Goal: Task Accomplishment & Management: Manage account settings

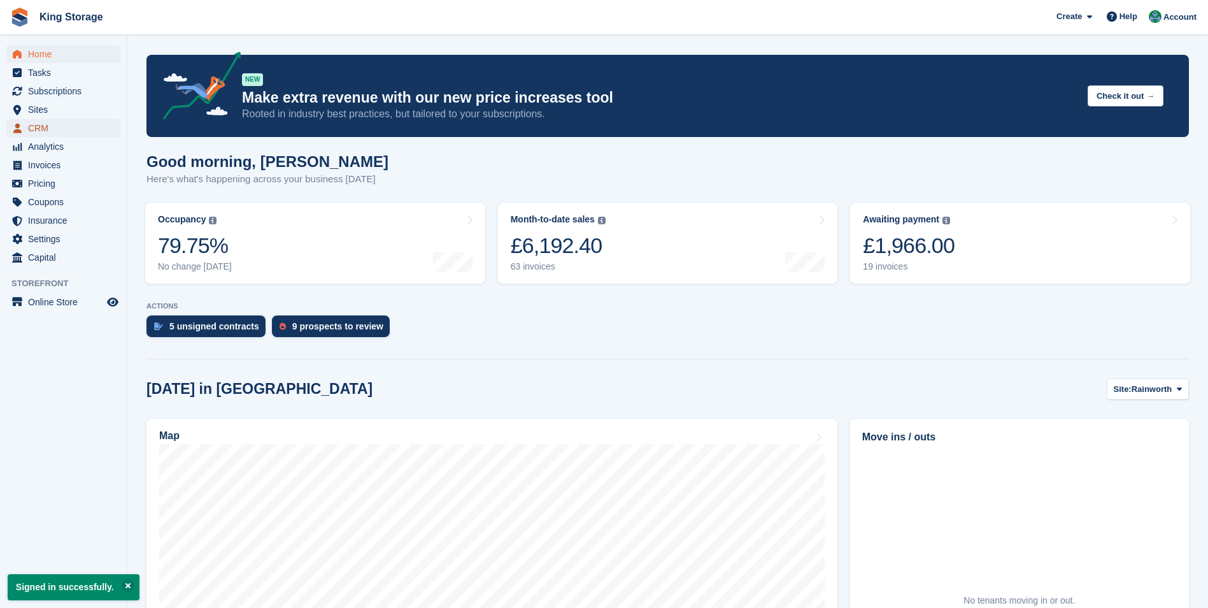
click at [55, 124] on span "CRM" at bounding box center [66, 128] width 76 height 18
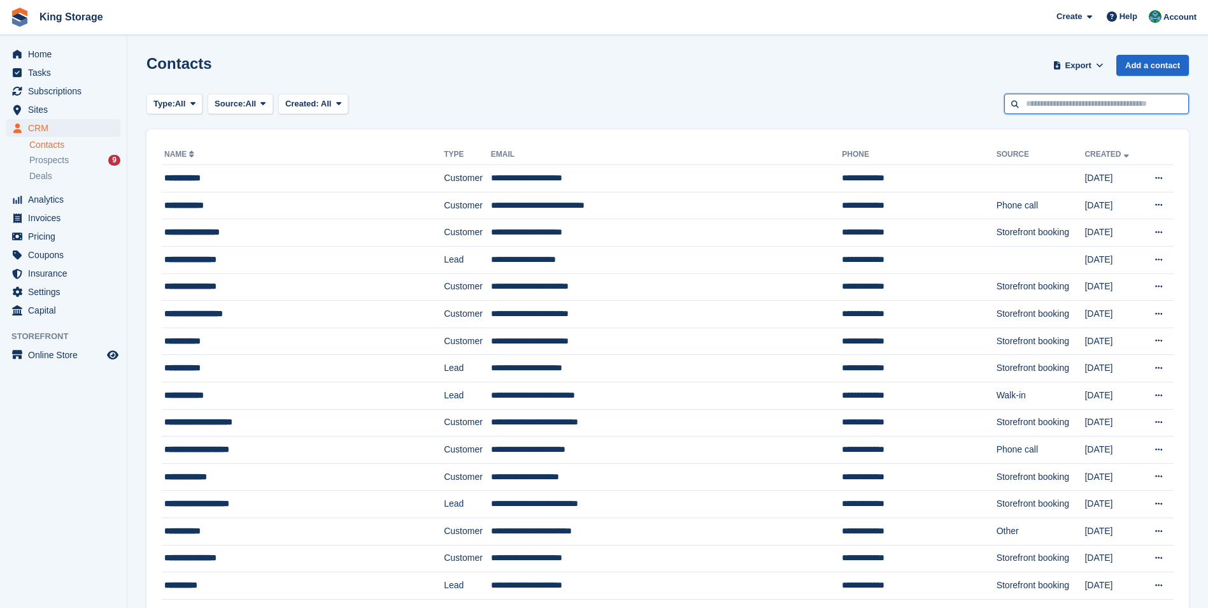
click at [1082, 96] on input "text" at bounding box center [1096, 104] width 185 height 21
type input "*****"
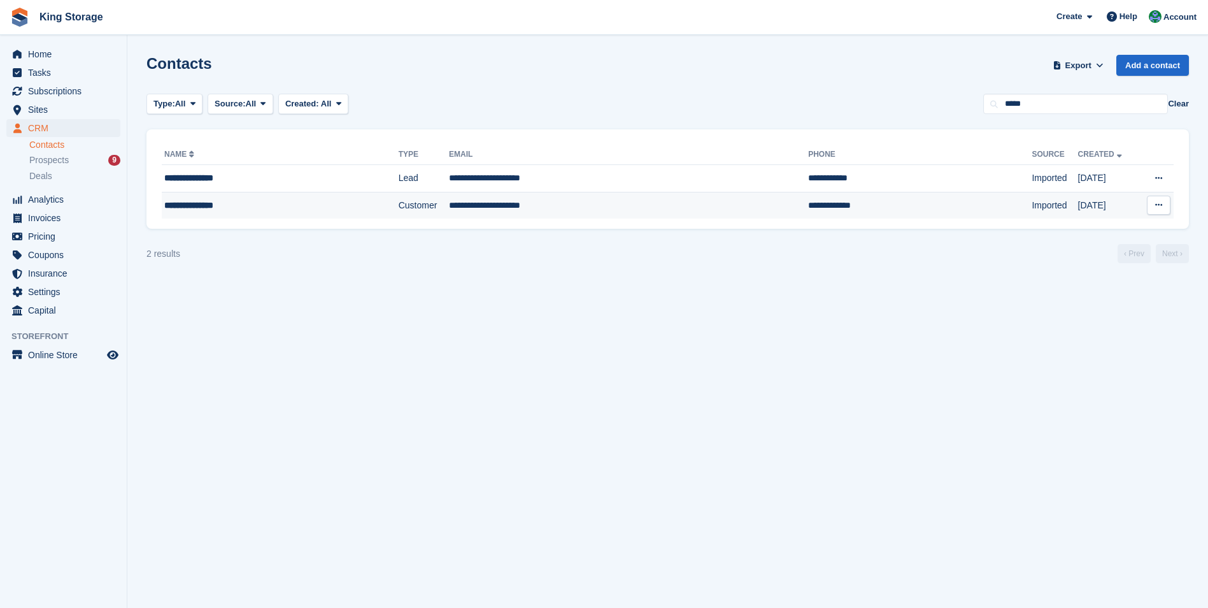
click at [252, 203] on div "**********" at bounding box center [253, 205] width 178 height 13
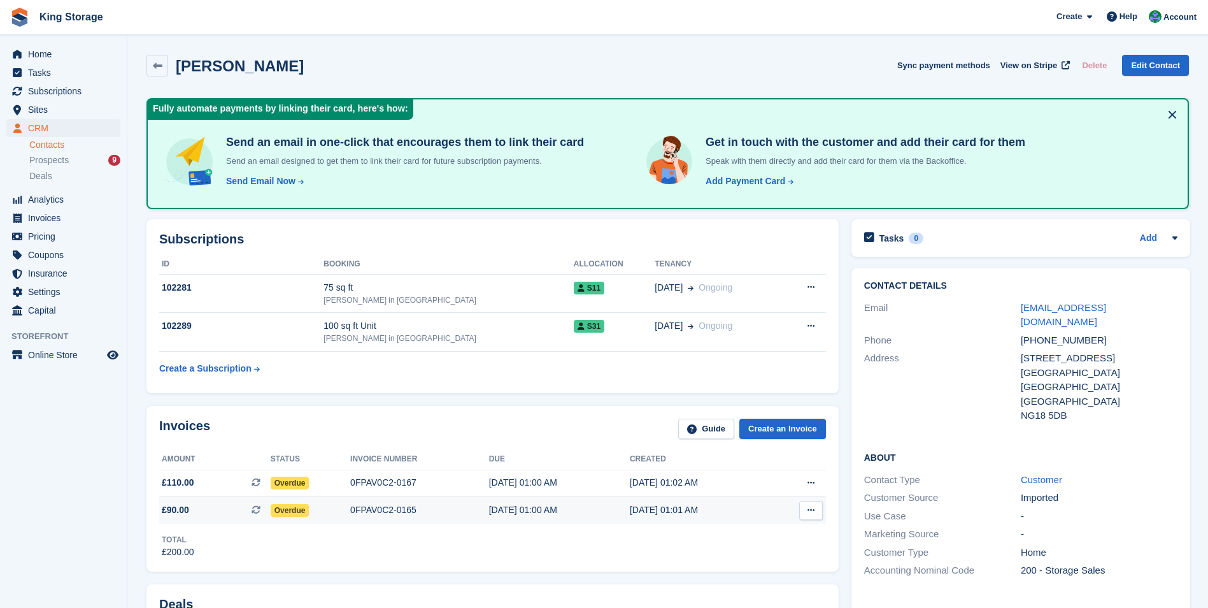
click at [402, 510] on div "0FPAV0C2-0165" at bounding box center [419, 509] width 139 height 13
click at [405, 485] on div "0FPAV0C2-0167" at bounding box center [419, 482] width 139 height 13
click at [361, 508] on div "0FPAV0C2-0165" at bounding box center [419, 509] width 139 height 13
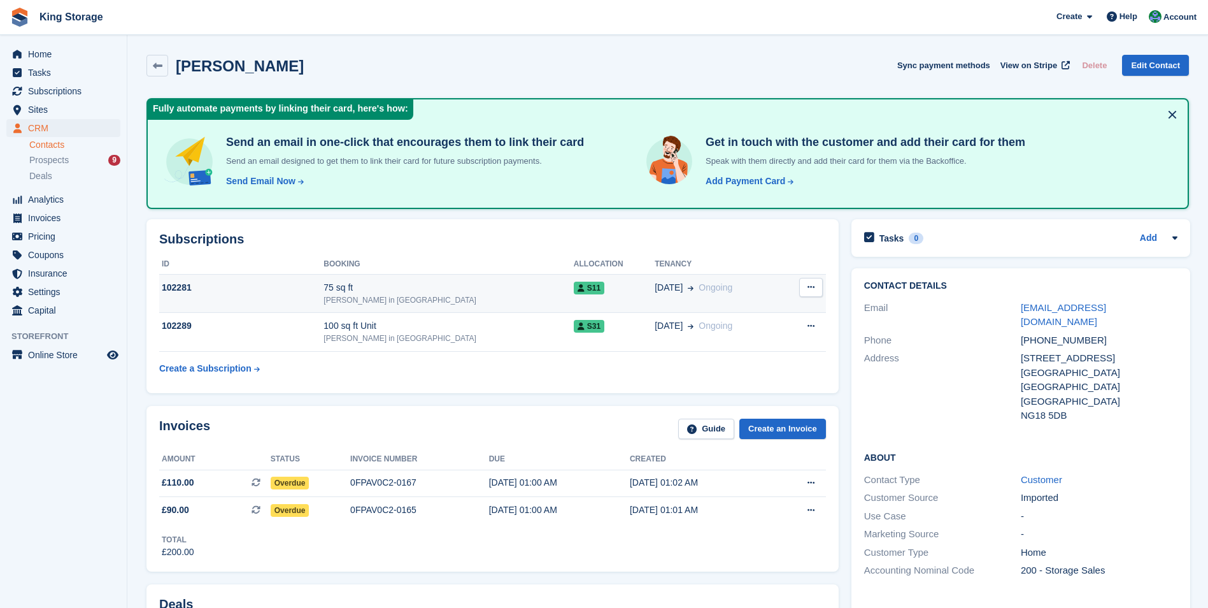
click at [389, 286] on div "75 sq ft" at bounding box center [449, 287] width 250 height 13
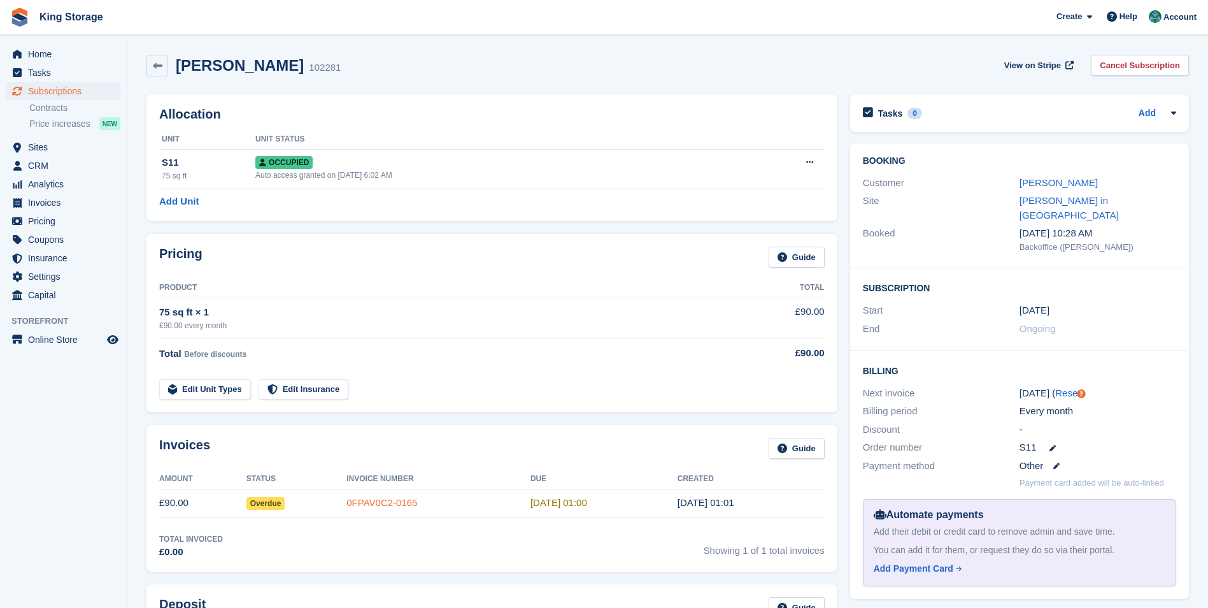
click at [378, 502] on link "0FPAV0C2-0165" at bounding box center [382, 502] width 71 height 11
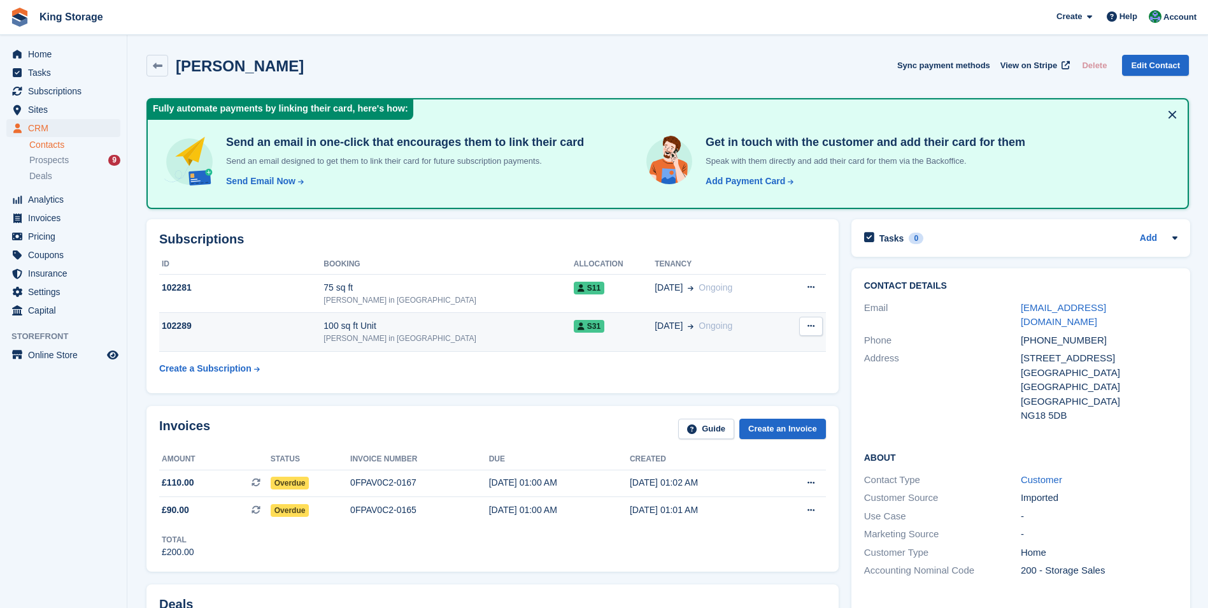
click at [366, 323] on tr "102289 100 sq ft Unit [PERSON_NAME] in [GEOGRAPHIC_DATA] S31 [DATE] Ongoing Can…" at bounding box center [492, 332] width 667 height 39
click at [415, 322] on div "100 sq ft Unit" at bounding box center [449, 325] width 250 height 13
